Goal: Information Seeking & Learning: Learn about a topic

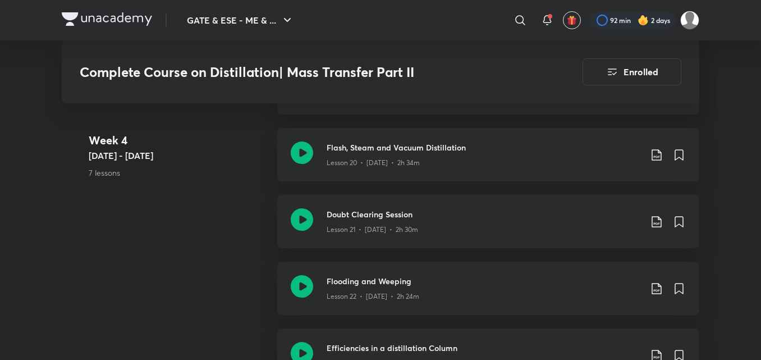
drag, startPoint x: 0, startPoint y: 0, endPoint x: 37, endPoint y: 150, distance: 154.3
click at [37, 150] on div "GATE & ESE - ME & ... ​ 92 min 2 days Complete Course on Distillation| Mass Tra…" at bounding box center [380, 33] width 761 height 4315
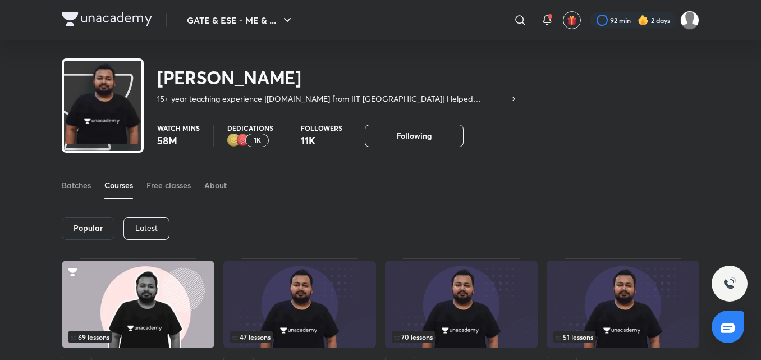
click at [144, 226] on p "Latest" at bounding box center [146, 227] width 22 height 9
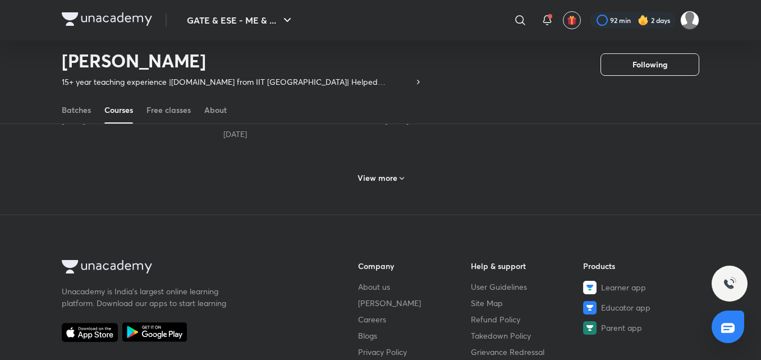
scroll to position [655, 0]
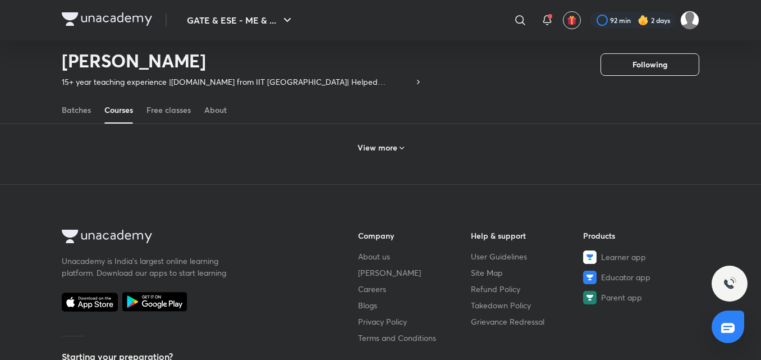
click at [392, 146] on h6 "View more" at bounding box center [377, 147] width 40 height 11
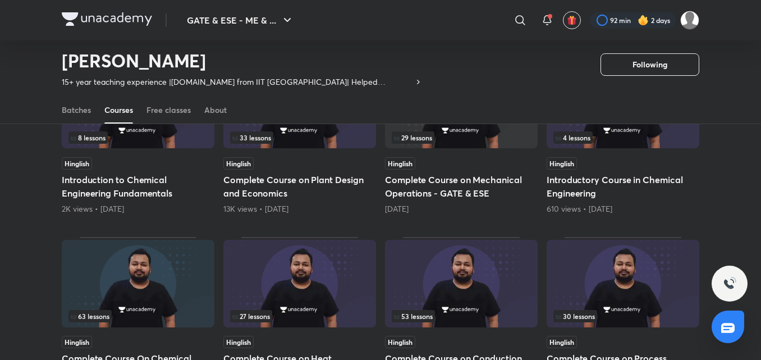
scroll to position [724, 0]
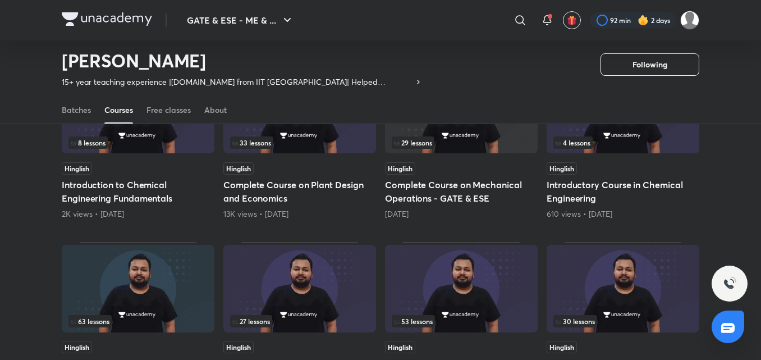
drag, startPoint x: 759, startPoint y: 171, endPoint x: 760, endPoint y: 160, distance: 10.7
click at [760, 160] on div "Popular Latest Lesson 1 / 3 Hinglish Revision and Practice course on Chemical T…" at bounding box center [380, 53] width 761 height 1223
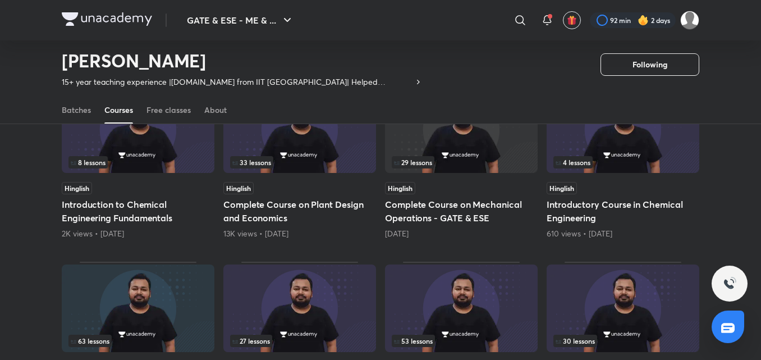
scroll to position [776, 0]
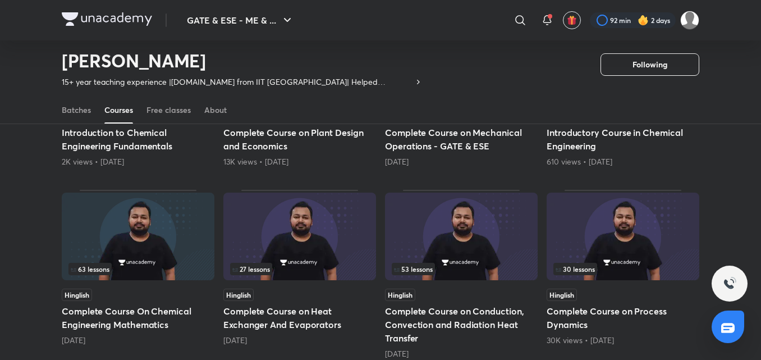
click at [99, 236] on img at bounding box center [138, 236] width 153 height 88
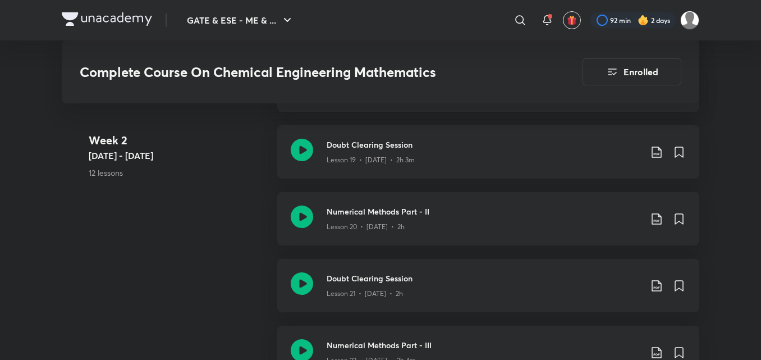
scroll to position [1864, 0]
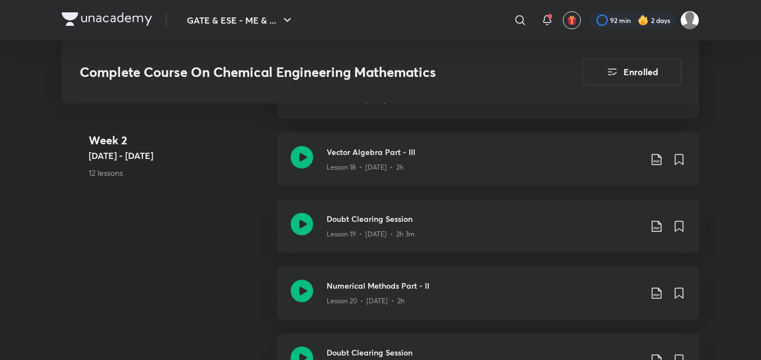
click at [655, 160] on icon at bounding box center [656, 159] width 13 height 13
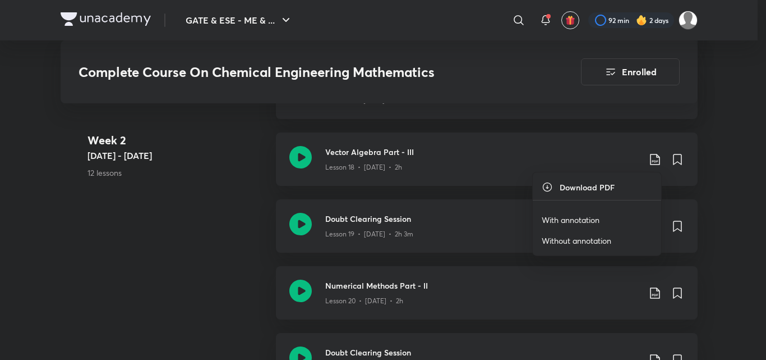
click at [578, 222] on p "With annotation" at bounding box center [571, 220] width 58 height 12
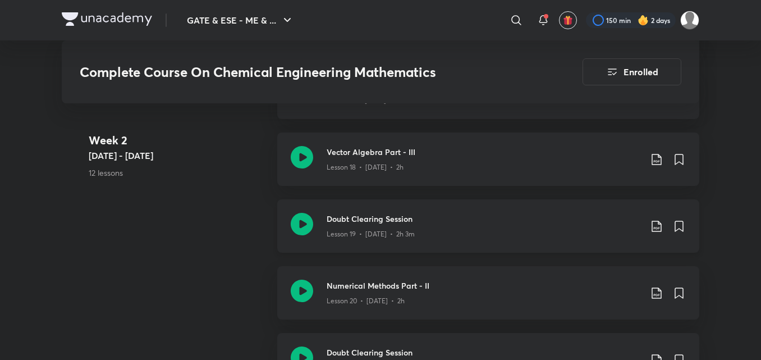
click at [660, 228] on icon at bounding box center [656, 225] width 13 height 13
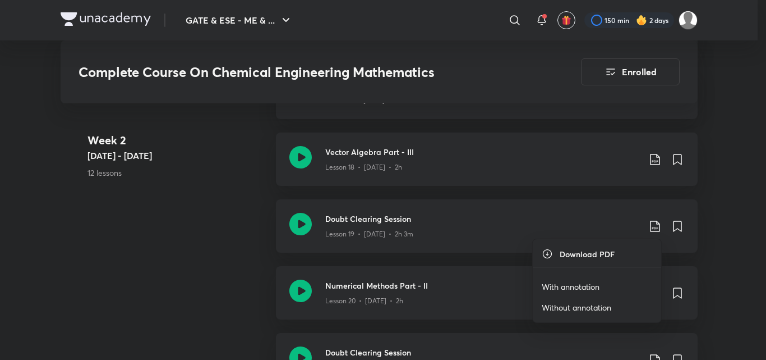
click at [581, 287] on p "With annotation" at bounding box center [571, 287] width 58 height 12
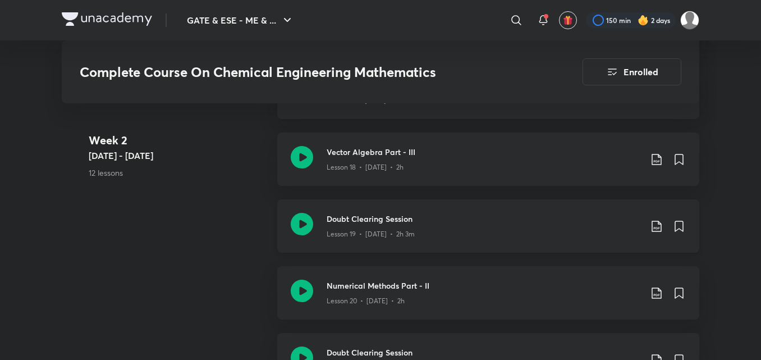
click at [656, 226] on icon at bounding box center [656, 225] width 13 height 13
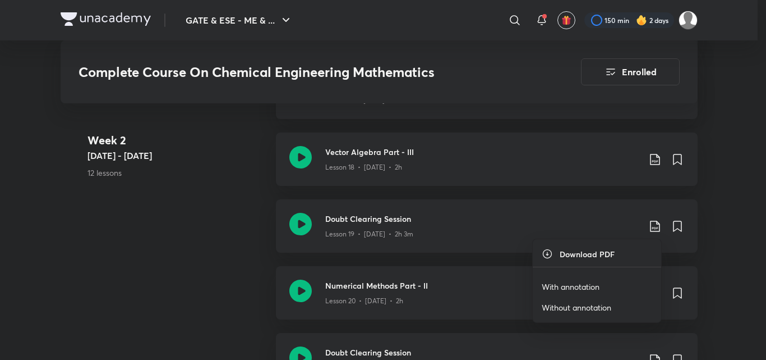
click at [583, 288] on p "With annotation" at bounding box center [571, 287] width 58 height 12
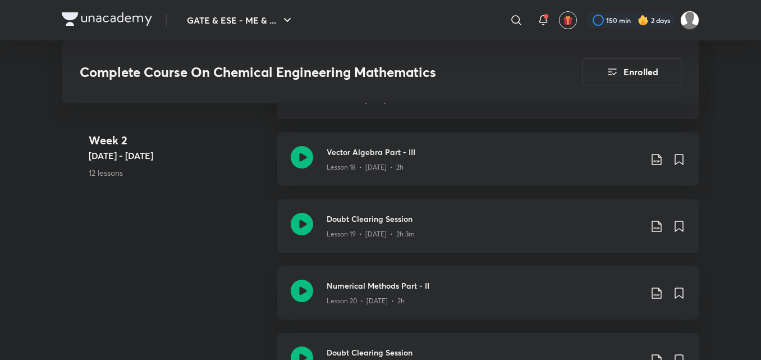
click at [383, 226] on div "Lesson 19 • [DATE] • 2h 3m" at bounding box center [484, 231] width 314 height 15
